Goal: Task Accomplishment & Management: Use online tool/utility

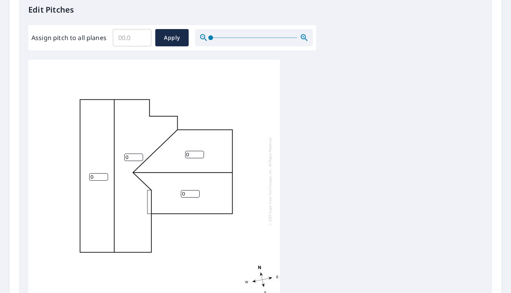
scroll to position [237, 0]
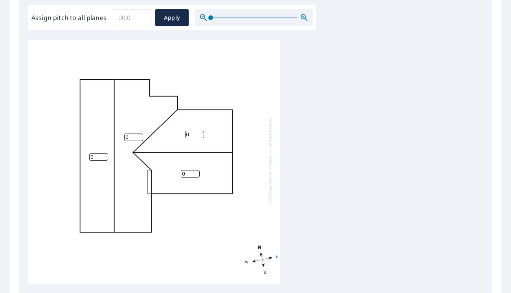
click at [195, 131] on input "0" at bounding box center [194, 134] width 19 height 7
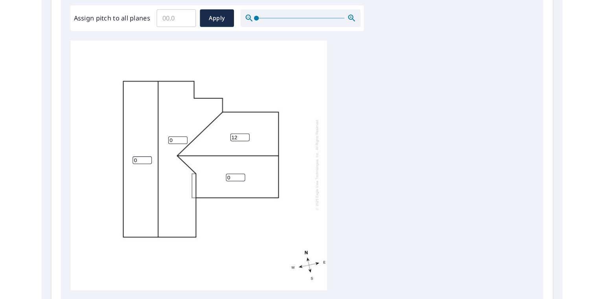
scroll to position [2, 0]
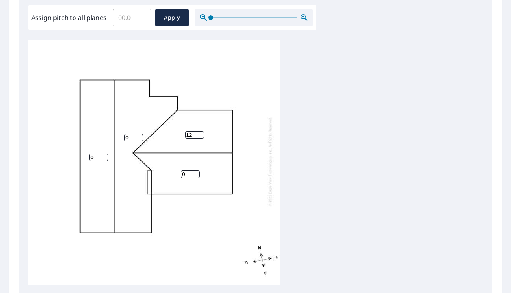
type input "12"
click at [188, 175] on input "0" at bounding box center [190, 174] width 19 height 7
type input "0"
type input "7"
click at [132, 140] on input "0" at bounding box center [133, 137] width 19 height 7
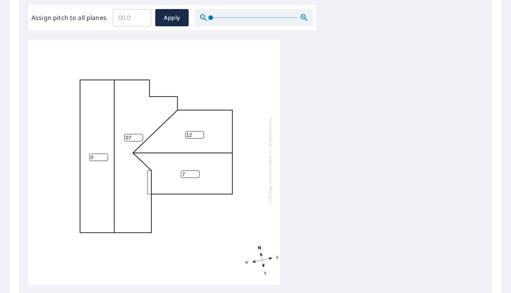
type input "07"
type input "1"
click at [101, 154] on input "1" at bounding box center [98, 157] width 19 height 7
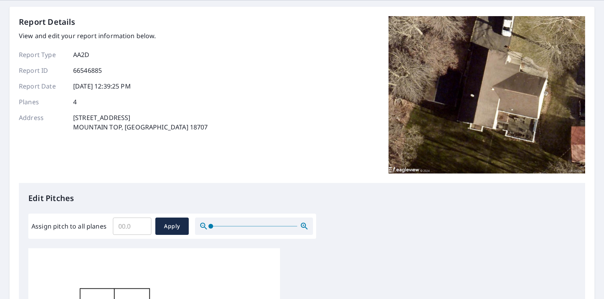
scroll to position [18, 0]
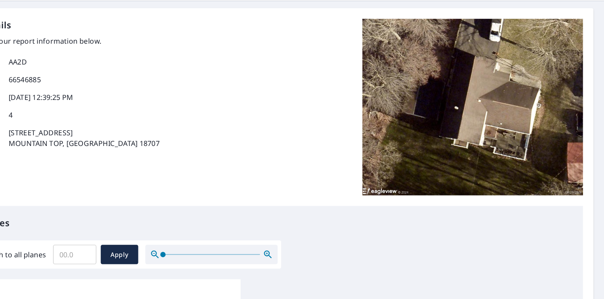
type input "7"
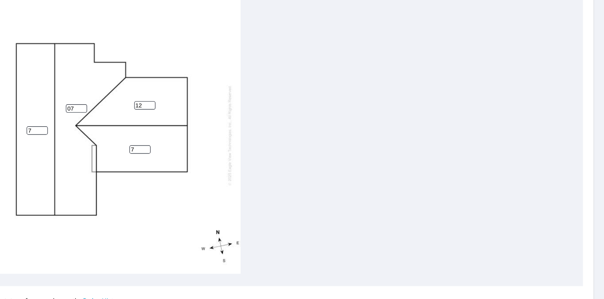
scroll to position [277, 0]
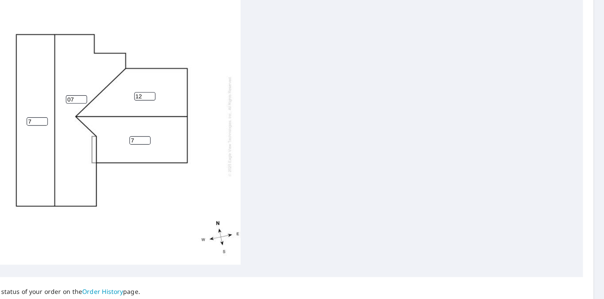
click at [192, 94] on input "12" at bounding box center [194, 94] width 19 height 7
type input "1"
type input "7"
click at [128, 98] on input "07" at bounding box center [133, 97] width 19 height 7
type input "7"
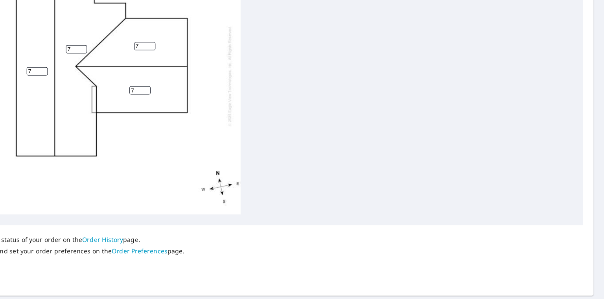
scroll to position [0, 0]
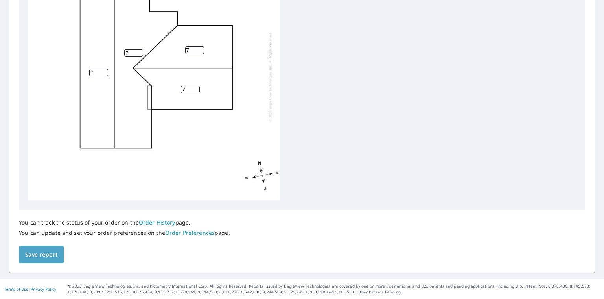
click at [34, 253] on span "Save report" at bounding box center [41, 255] width 32 height 10
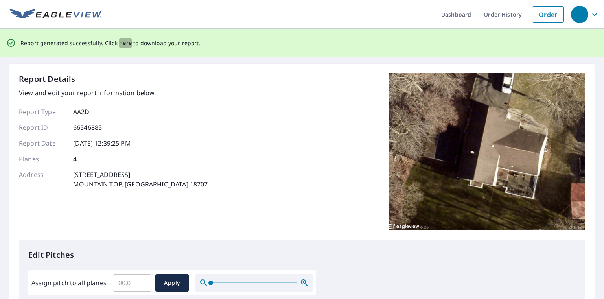
click at [122, 39] on span "here" at bounding box center [125, 43] width 13 height 10
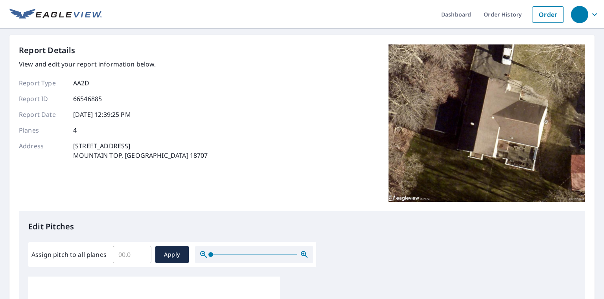
click at [367, 10] on ul "Dashboard Order History Order" at bounding box center [335, 14] width 466 height 29
